Goal: Task Accomplishment & Management: Use online tool/utility

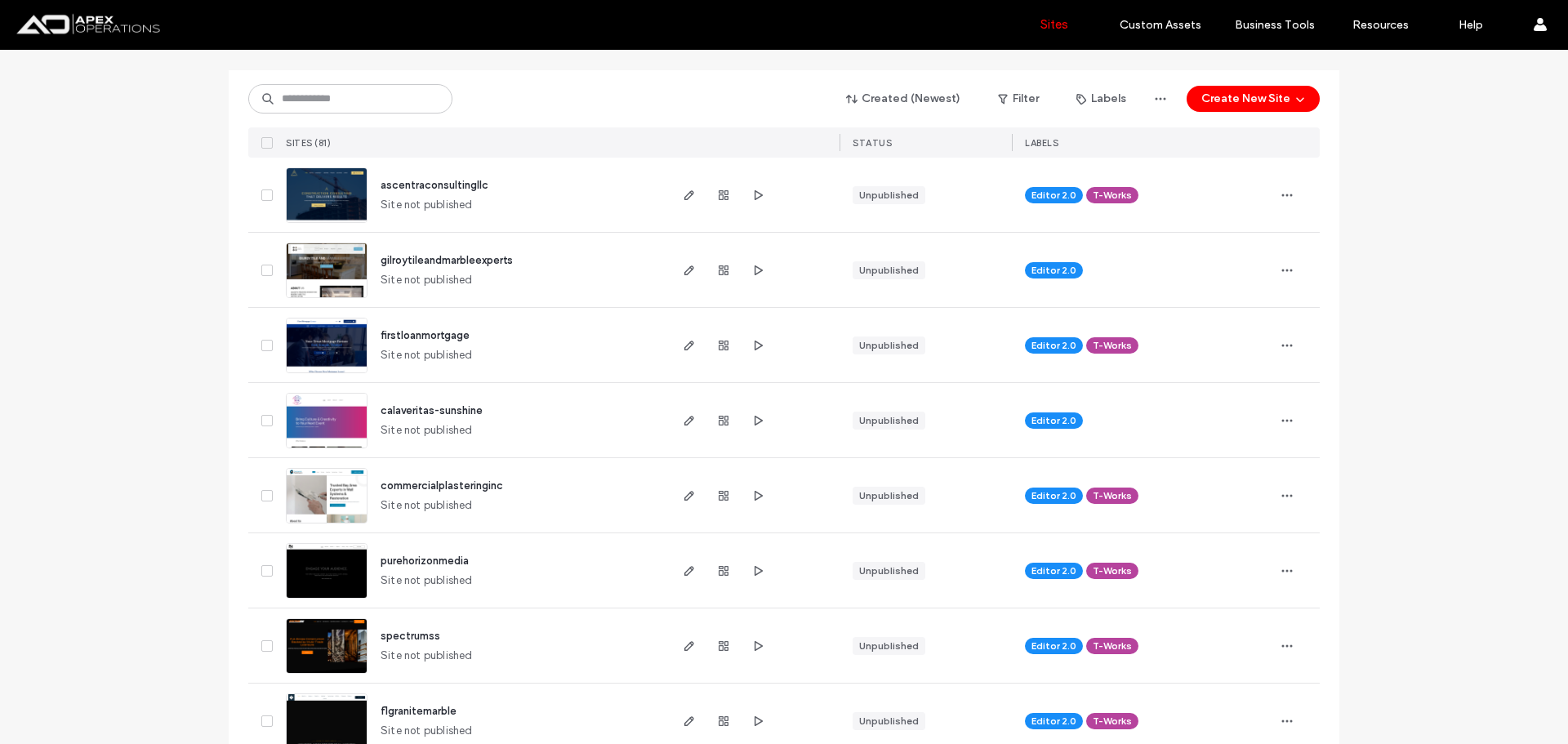
scroll to position [327, 0]
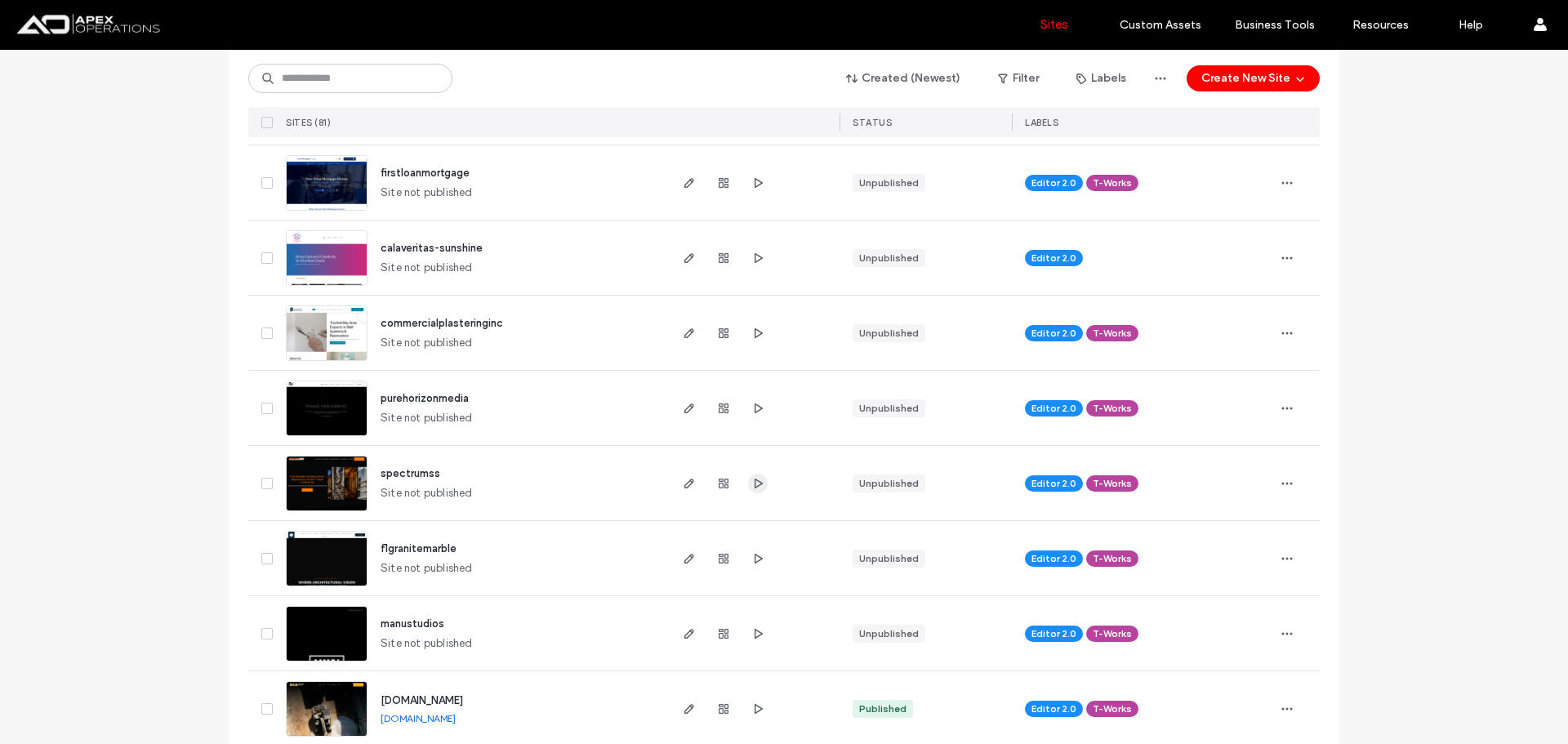
click at [755, 481] on use "button" at bounding box center [758, 482] width 8 height 9
click at [680, 484] on span "button" at bounding box center [689, 483] width 20 height 20
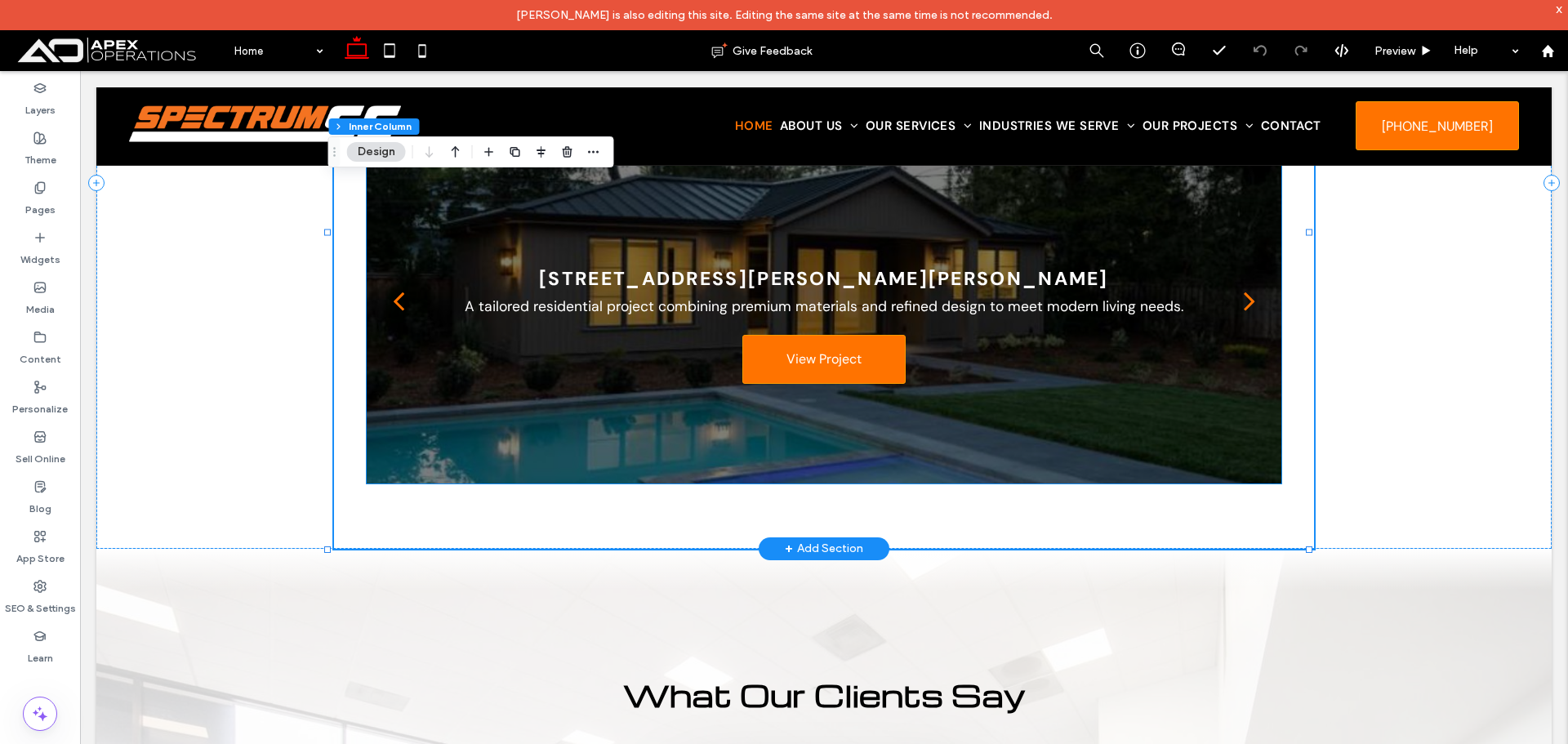
scroll to position [5321, 0]
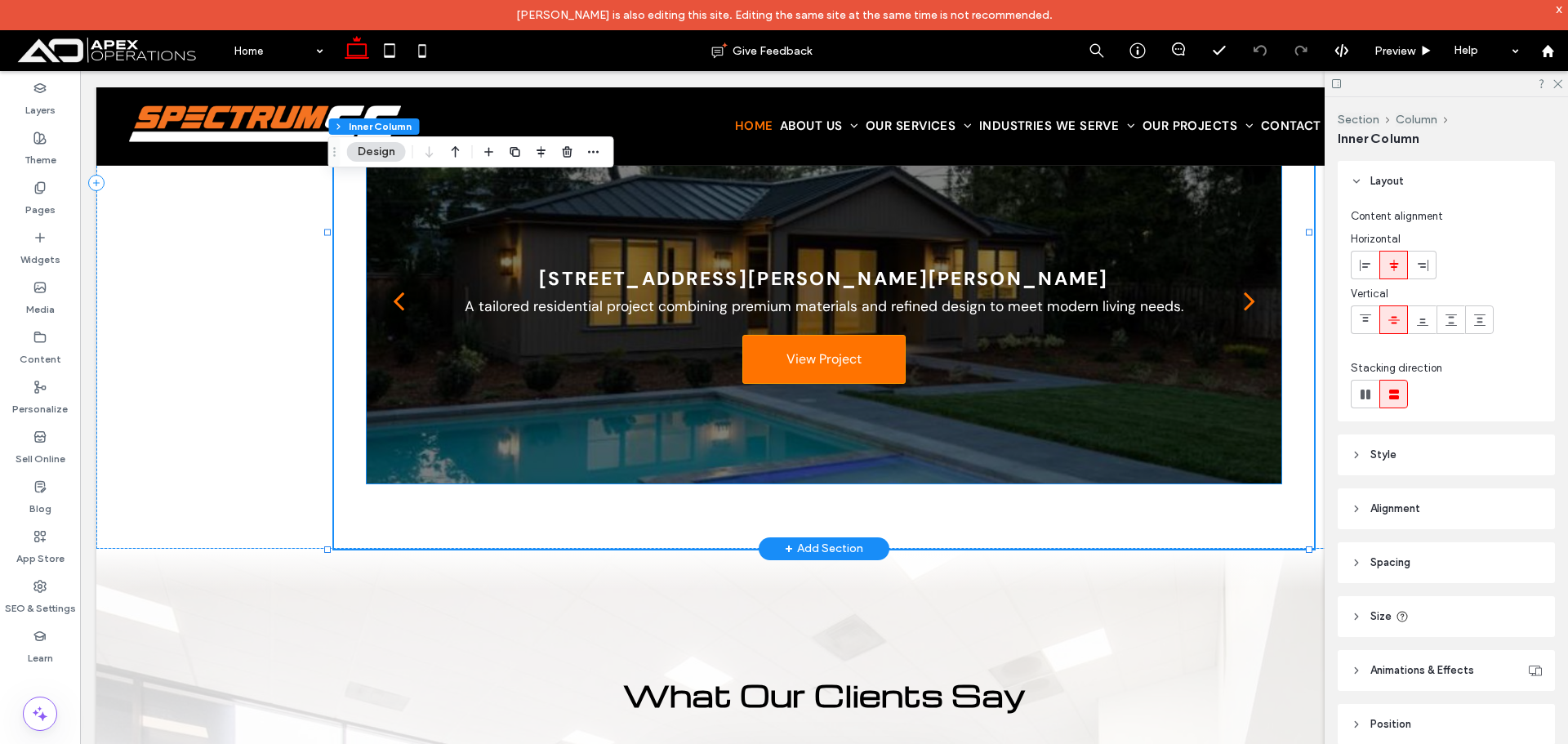
click at [636, 265] on div "30 Adam Way, Atherton A tailored residential project combining premium material…" at bounding box center [824, 311] width 915 height 288
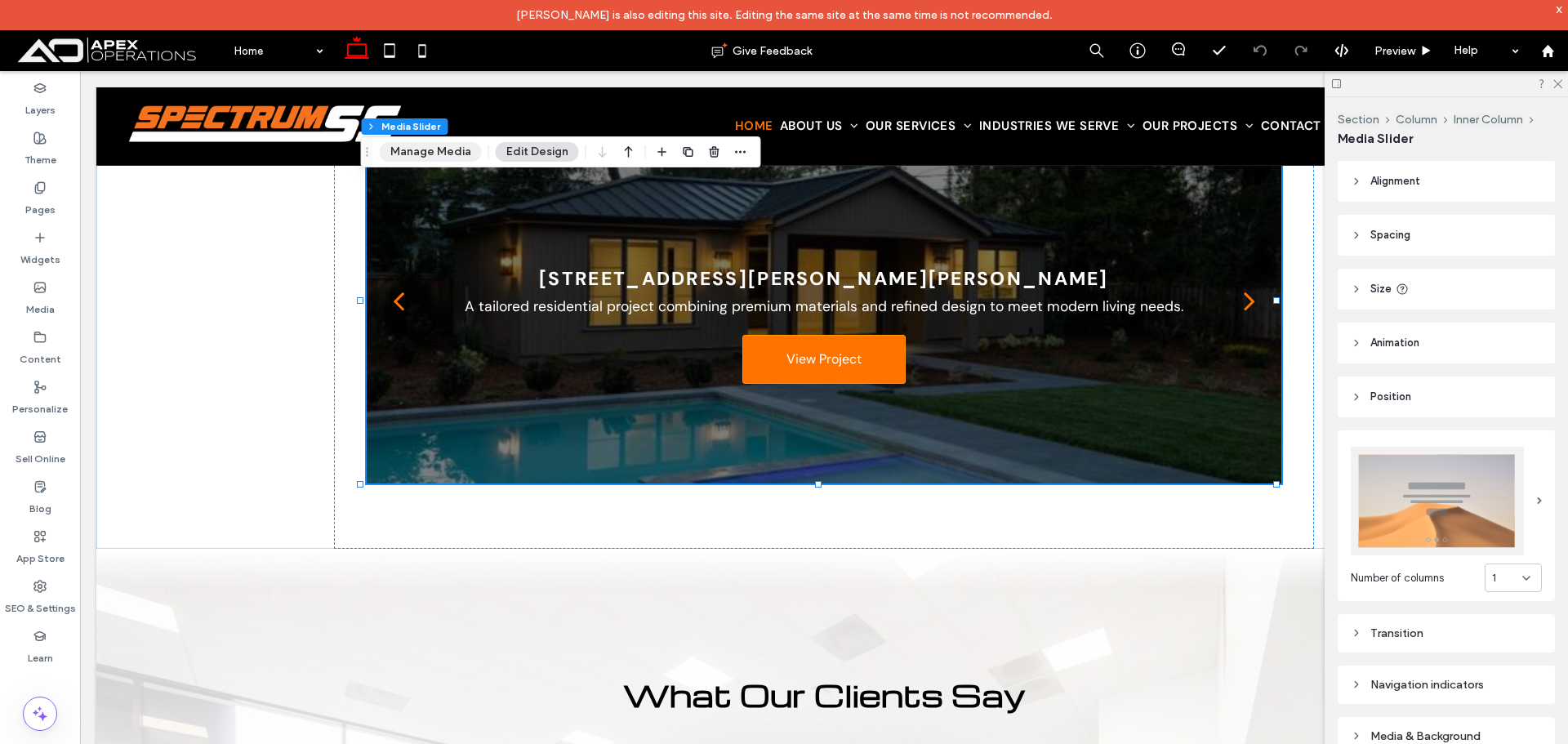
click at [432, 157] on button "Manage Media" at bounding box center [430, 151] width 102 height 20
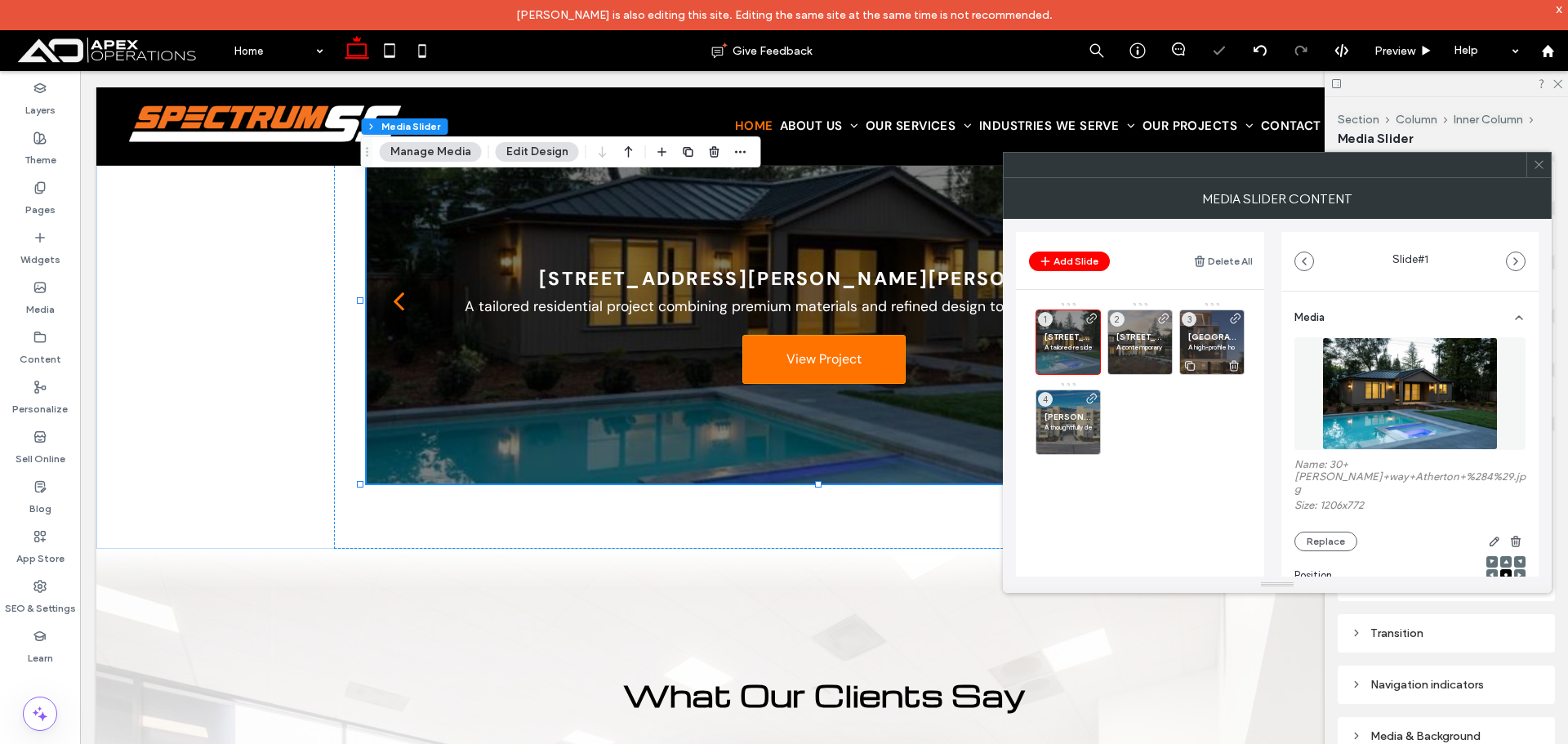
click at [1206, 346] on p "A high-profile hospitality project built with precision and elegance, aligned w…" at bounding box center [1212, 347] width 47 height 9
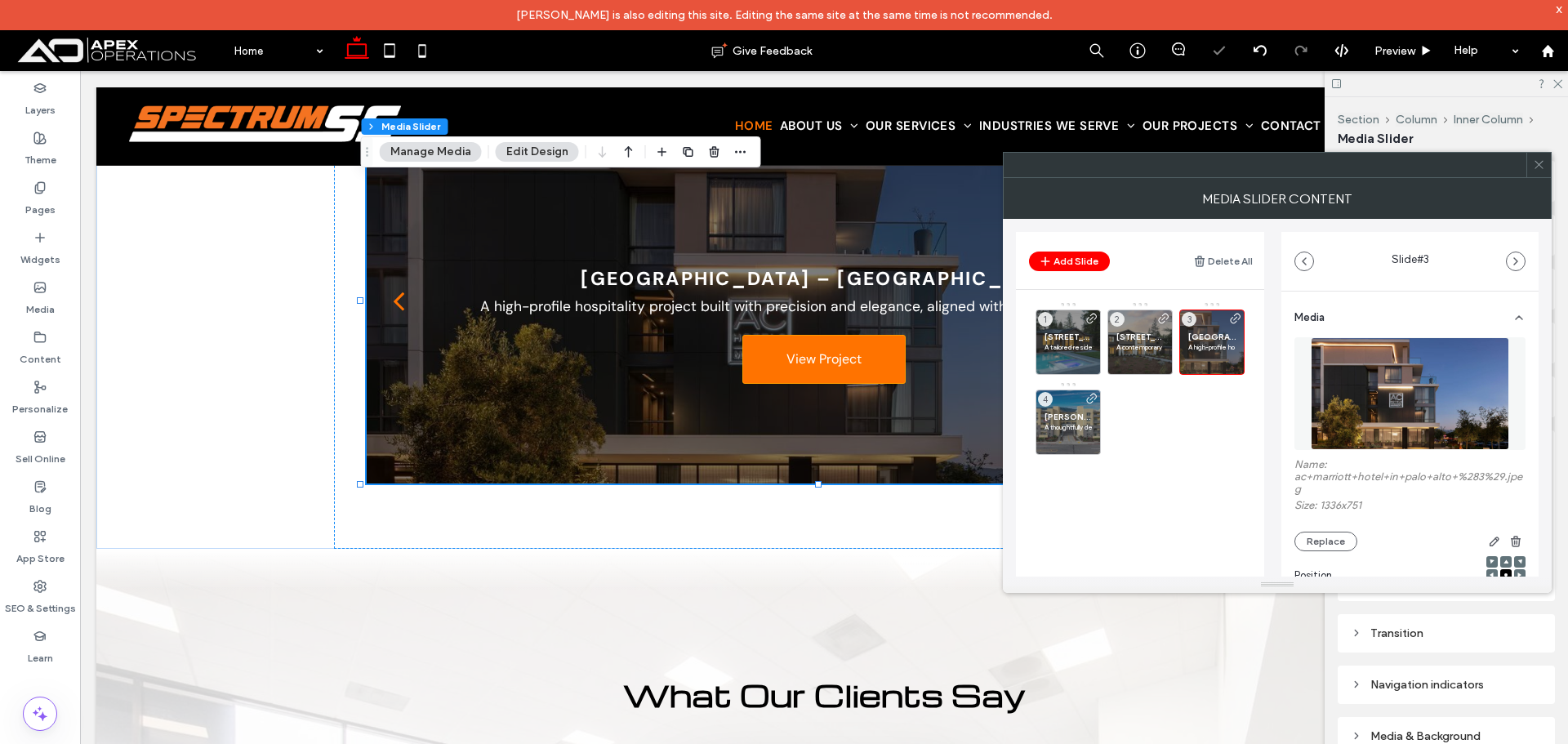
scroll to position [489, 0]
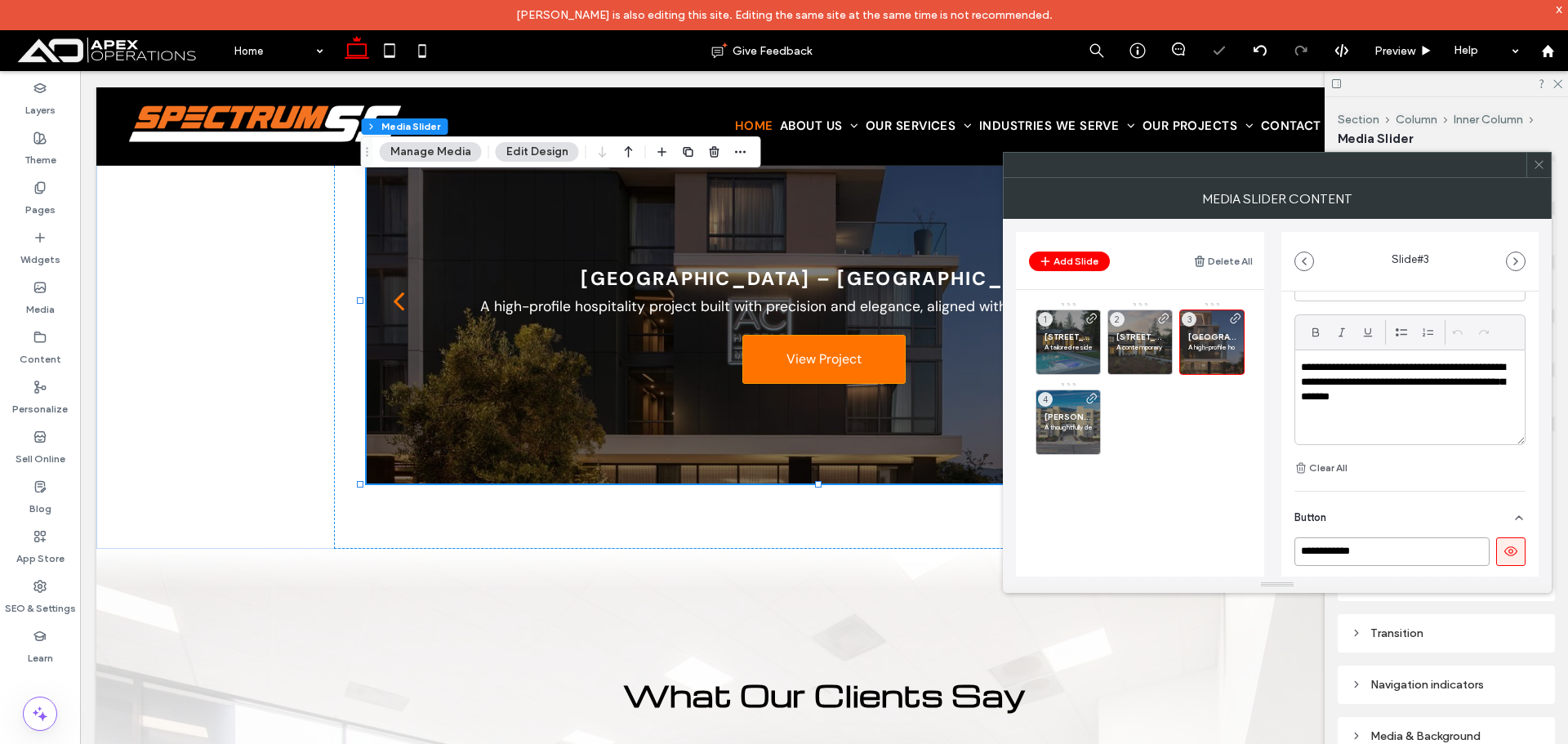
click at [1379, 540] on input "**********" at bounding box center [1392, 550] width 195 height 28
click at [1060, 409] on div "Merrill Senior Housing Apartments – Rockridge, Oakland A thoughtfully designed …" at bounding box center [1068, 422] width 65 height 65
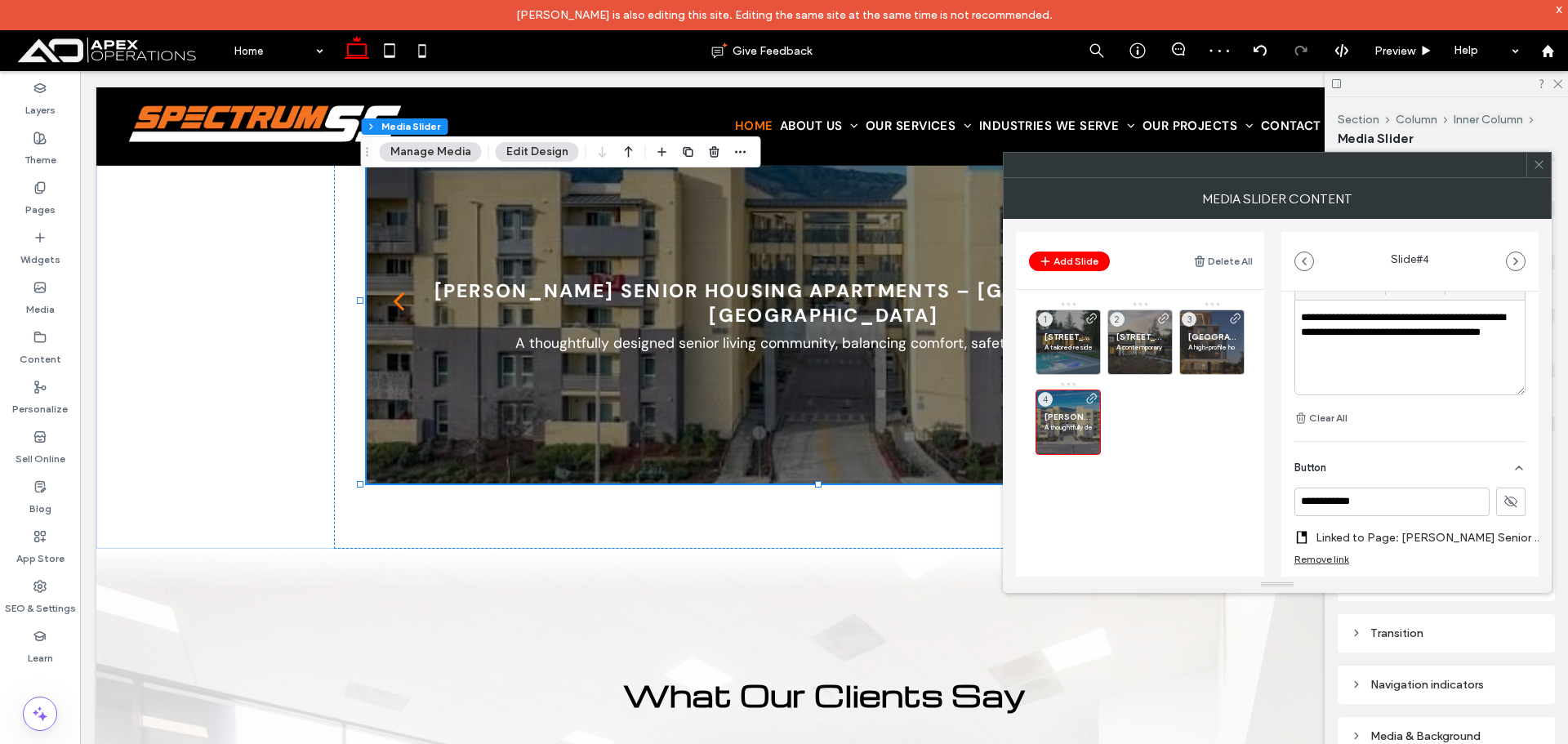
scroll to position [584, 0]
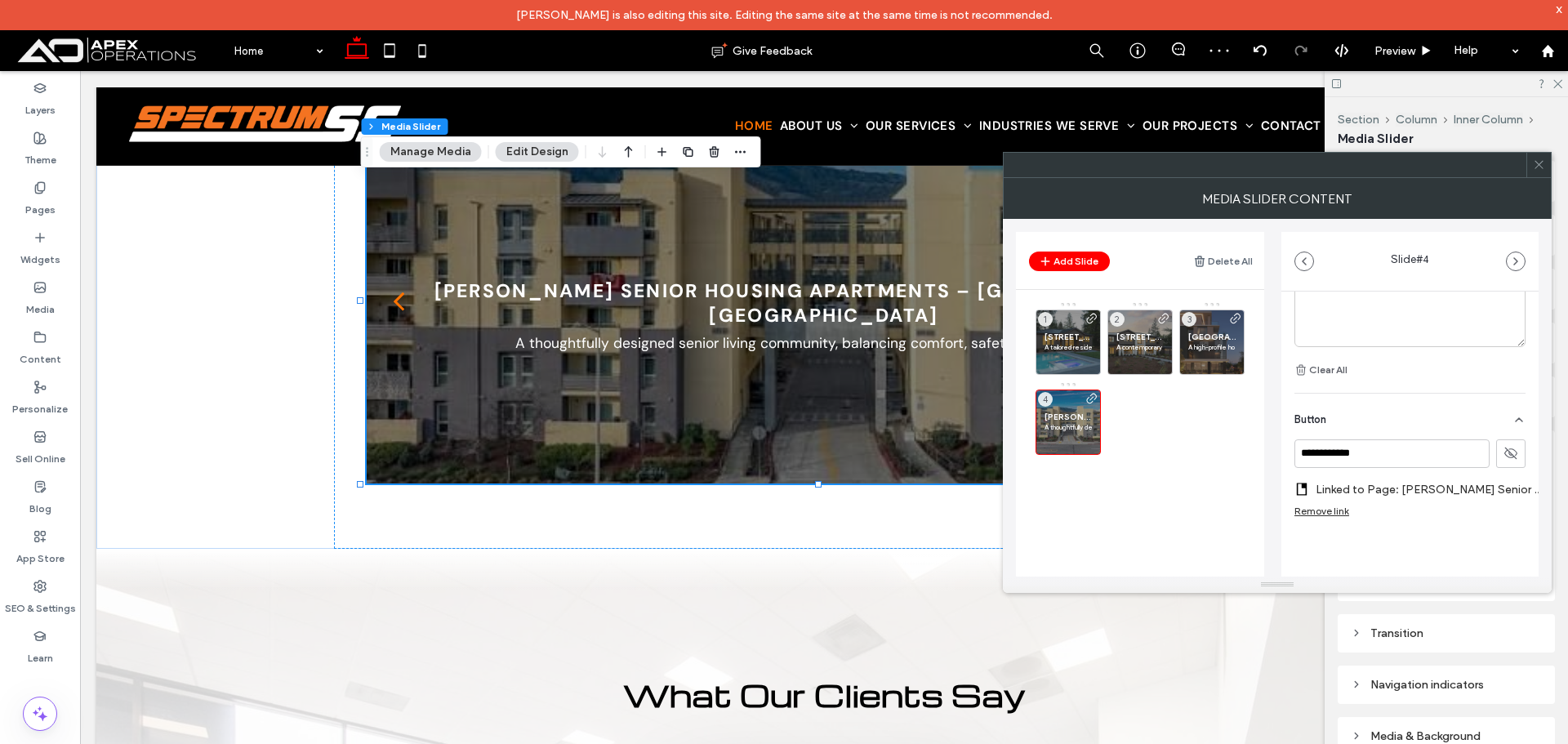
click at [1510, 444] on button at bounding box center [1511, 453] width 29 height 28
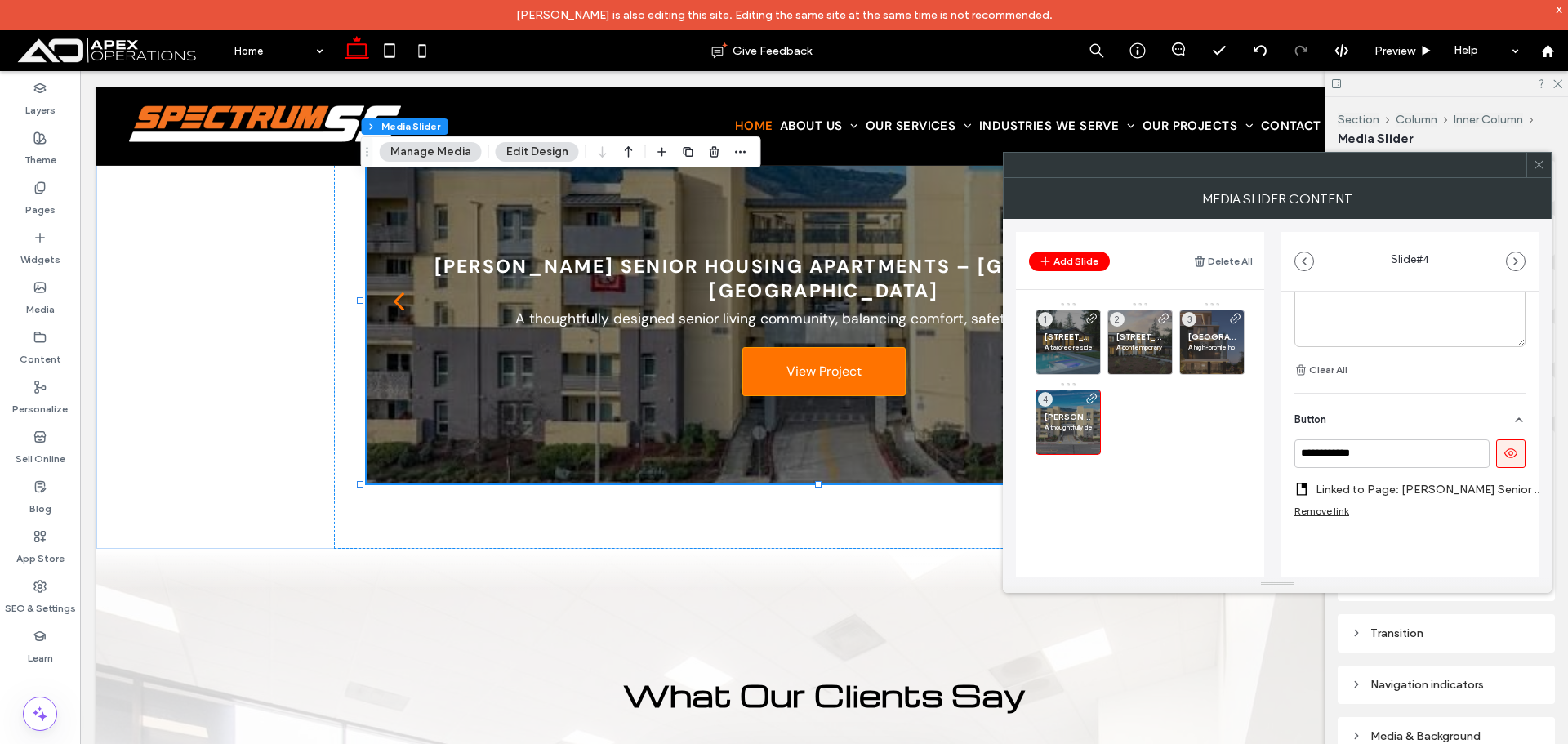
drag, startPoint x: 1544, startPoint y: 166, endPoint x: 1534, endPoint y: 171, distance: 11.2
click at [1543, 168] on icon at bounding box center [1539, 164] width 12 height 12
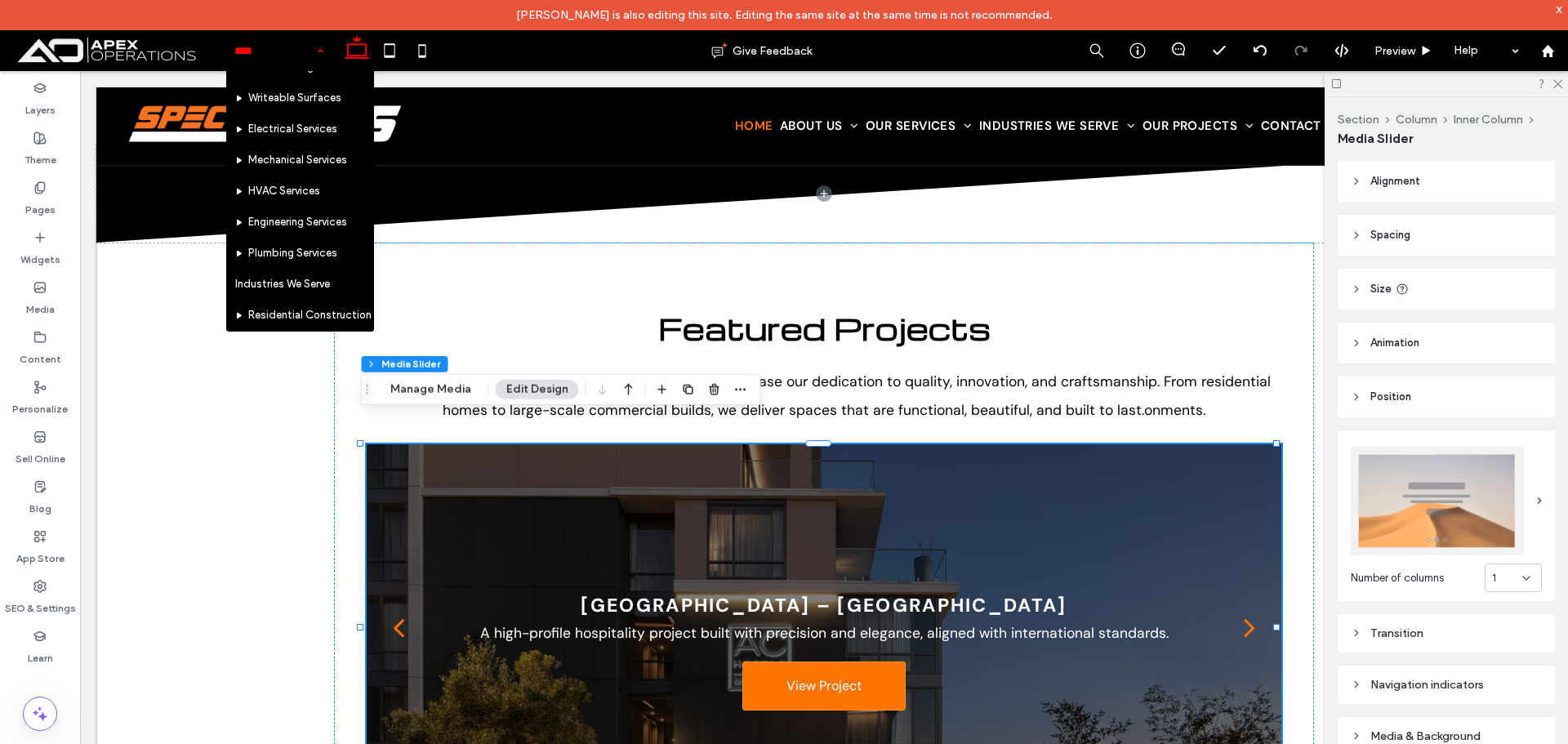
scroll to position [489, 0]
click at [1553, 80] on icon at bounding box center [1557, 83] width 10 height 10
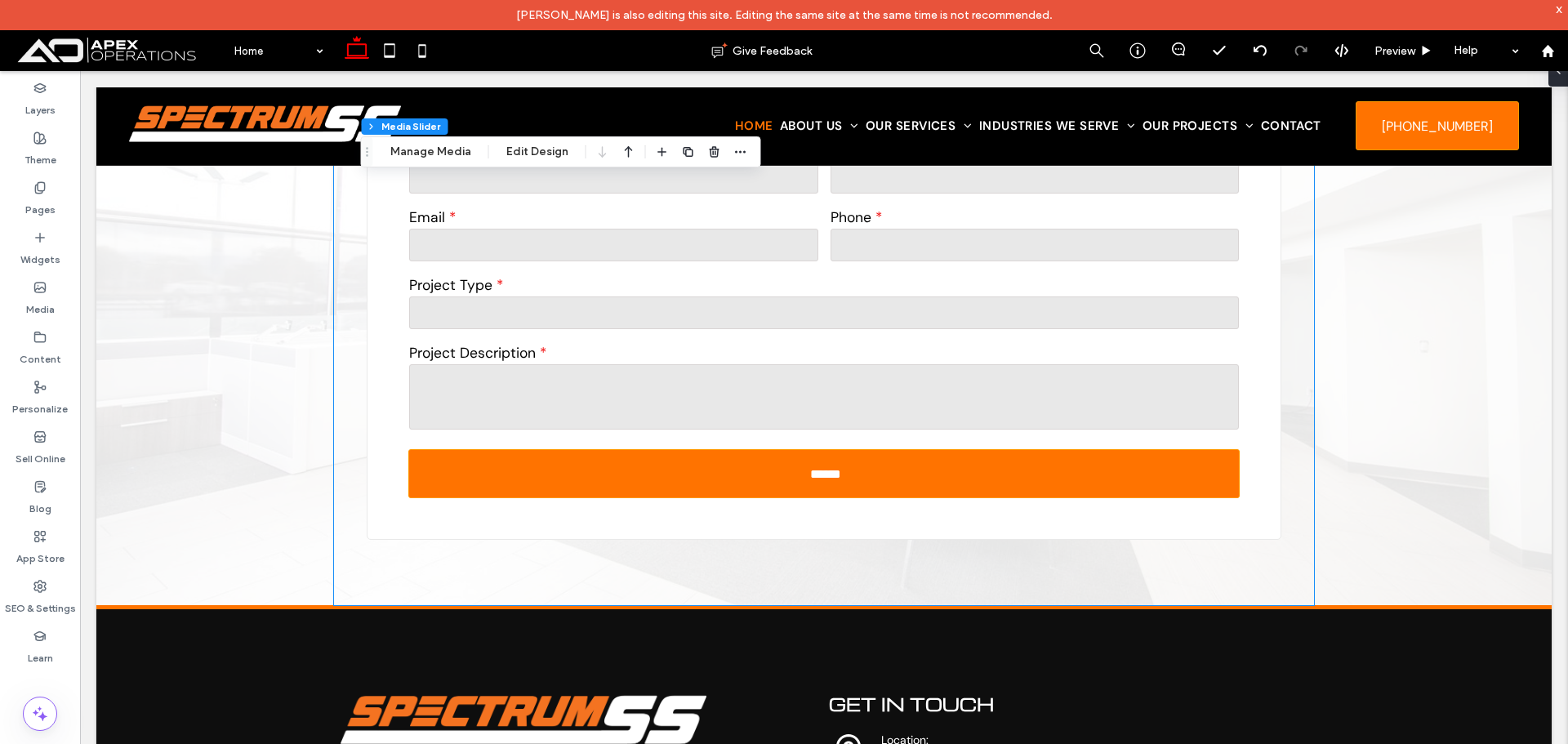
scroll to position [8504, 0]
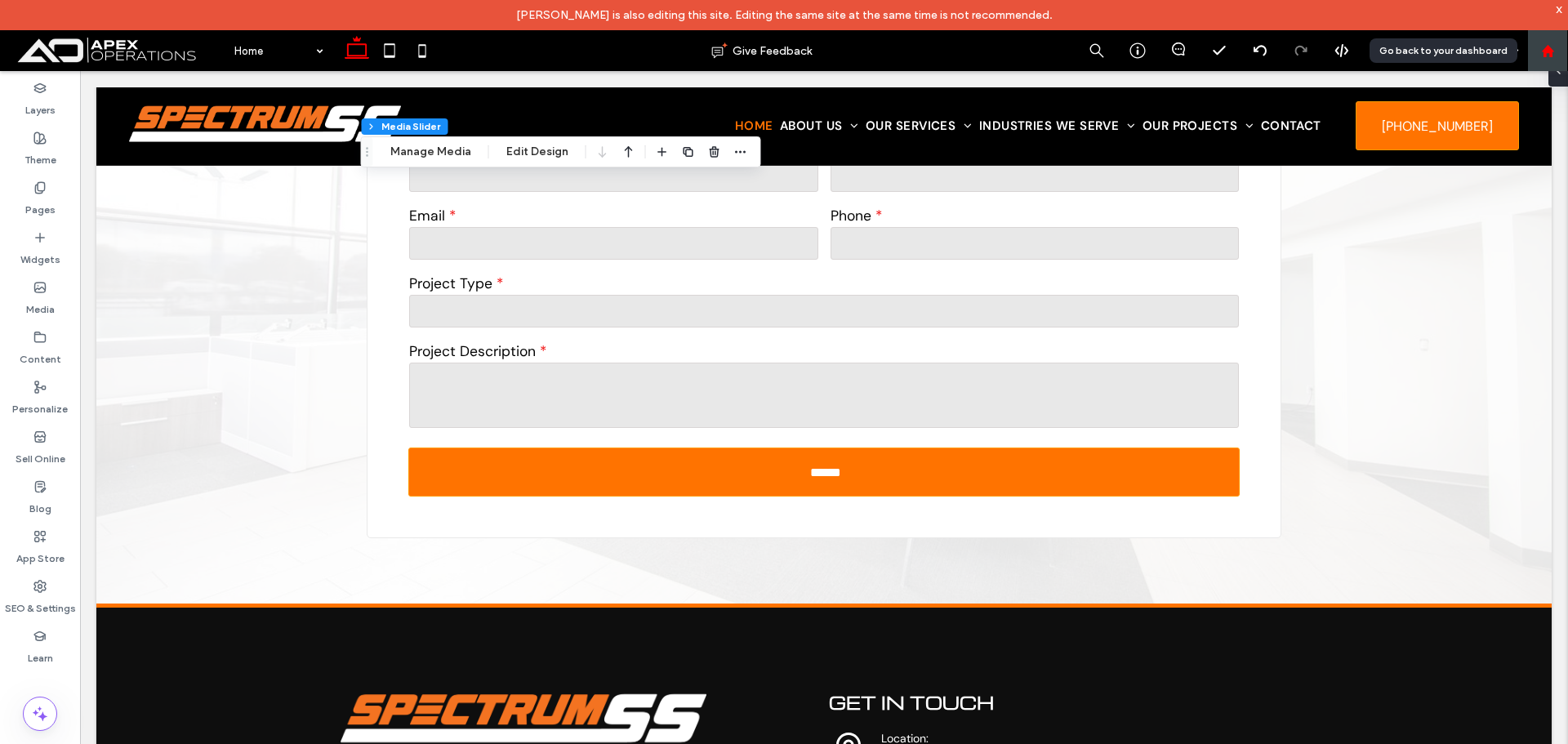
drag, startPoint x: 1544, startPoint y: 48, endPoint x: 1531, endPoint y: 55, distance: 14.8
click at [1543, 48] on icon at bounding box center [1548, 51] width 14 height 14
